Goal: Find specific page/section

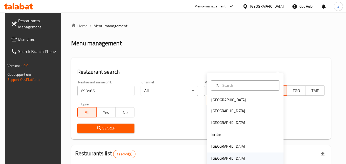
scroll to position [60, 0]
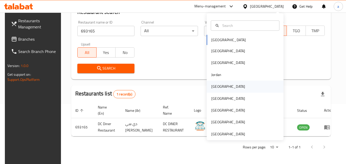
click at [230, 87] on div "[GEOGRAPHIC_DATA]" at bounding box center [244, 87] width 77 height 12
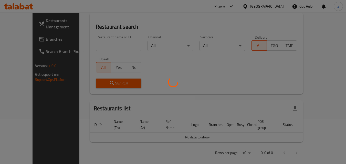
scroll to position [60, 0]
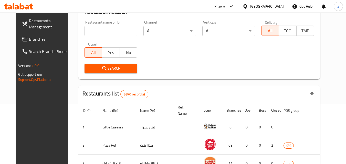
click at [29, 38] on span "Branches" at bounding box center [49, 39] width 40 height 6
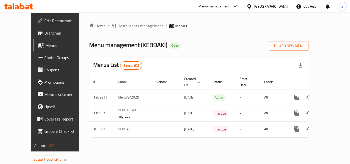
click at [132, 25] on span "Restaurants management" at bounding box center [140, 26] width 46 height 6
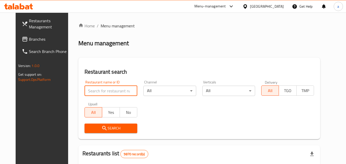
click at [98, 91] on input "search" at bounding box center [110, 91] width 53 height 10
paste input "661648"
type input "661648"
click button "Search" at bounding box center [110, 128] width 53 height 9
